Goal: Task Accomplishment & Management: Manage account settings

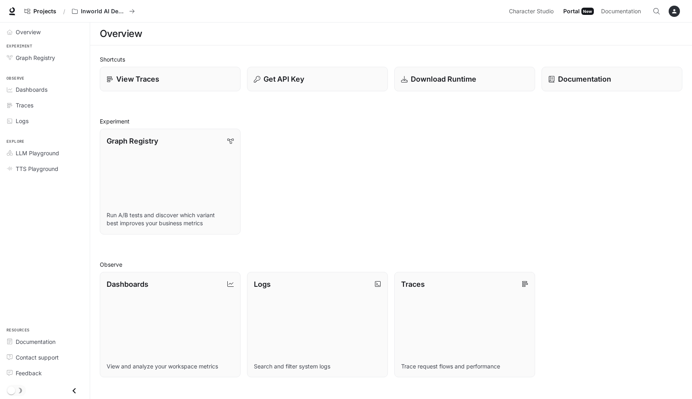
click at [678, 13] on div "button" at bounding box center [674, 11] width 11 height 11
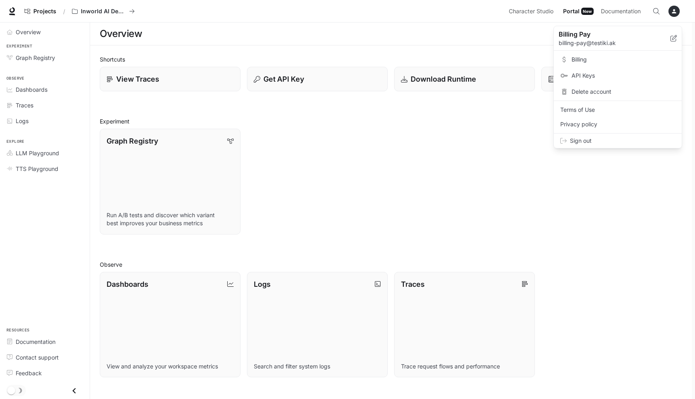
click at [584, 144] on span "Sign out" at bounding box center [622, 141] width 105 height 8
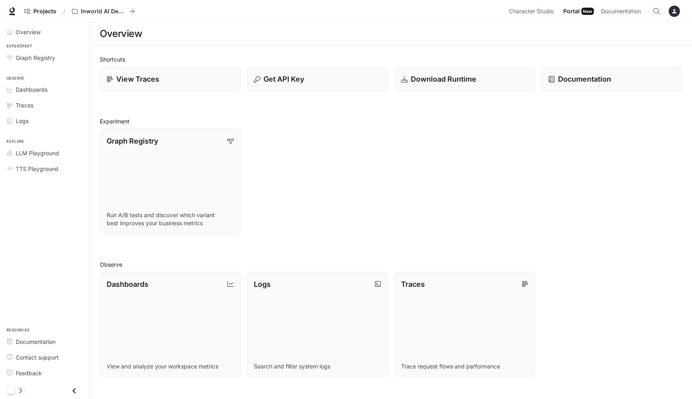
click at [672, 17] on button "button" at bounding box center [675, 11] width 16 height 16
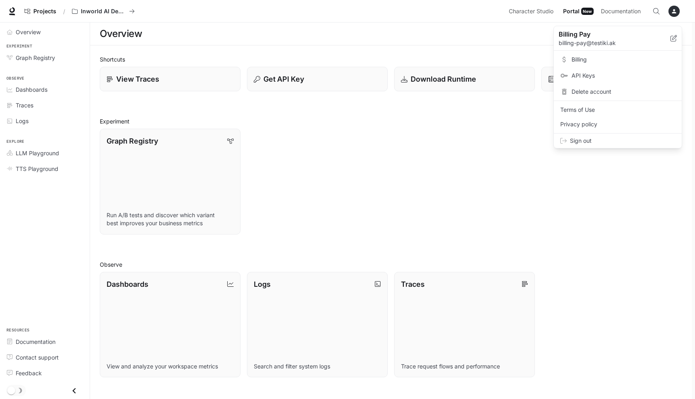
click at [578, 143] on span "Sign out" at bounding box center [622, 141] width 105 height 8
